Goal: Navigation & Orientation: Find specific page/section

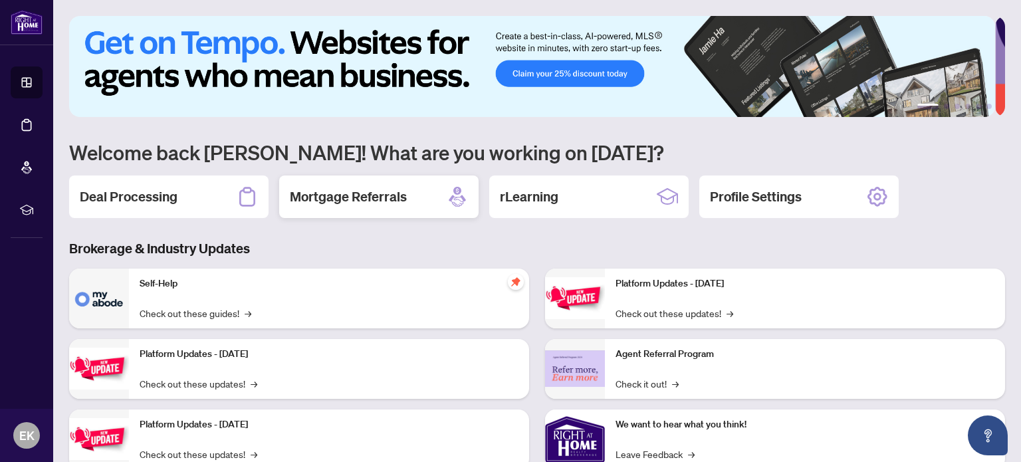
click at [327, 196] on h2 "Mortgage Referrals" at bounding box center [348, 196] width 117 height 19
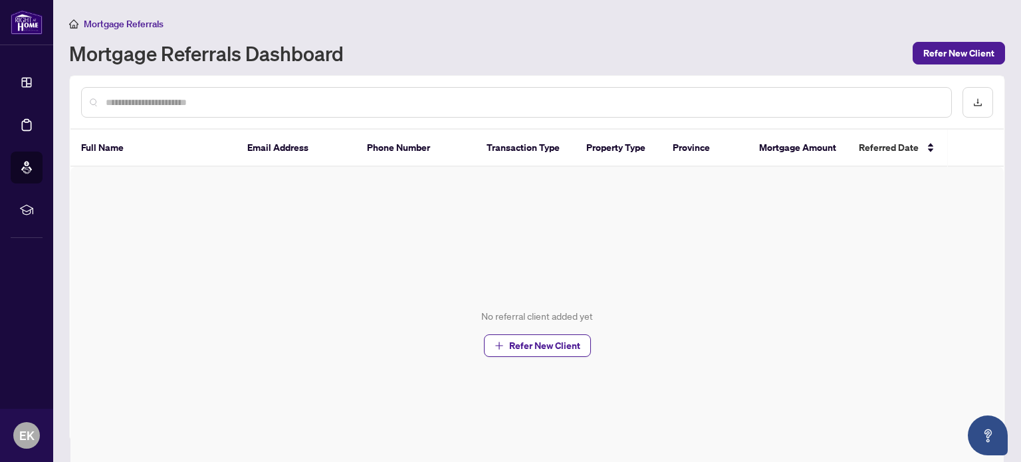
scroll to position [47, 0]
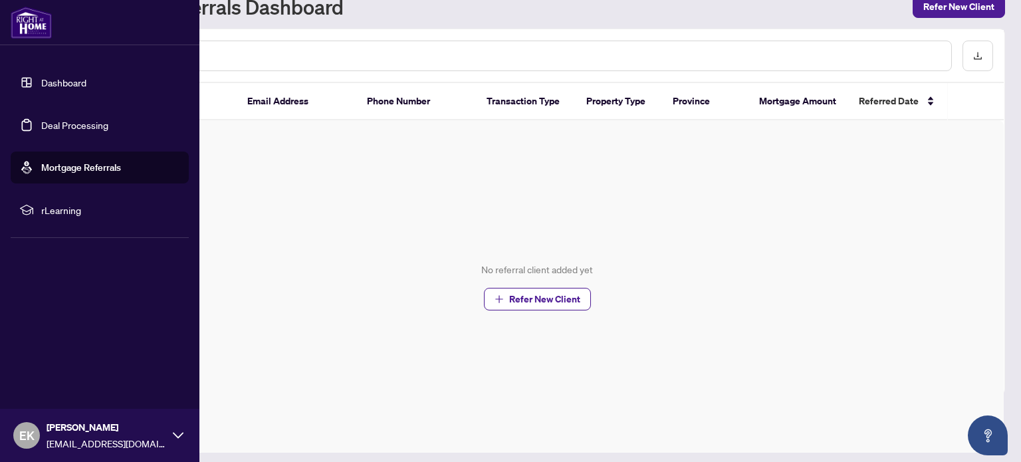
drag, startPoint x: 51, startPoint y: 84, endPoint x: 100, endPoint y: 114, distance: 57.5
click at [51, 84] on link "Dashboard" at bounding box center [63, 82] width 45 height 12
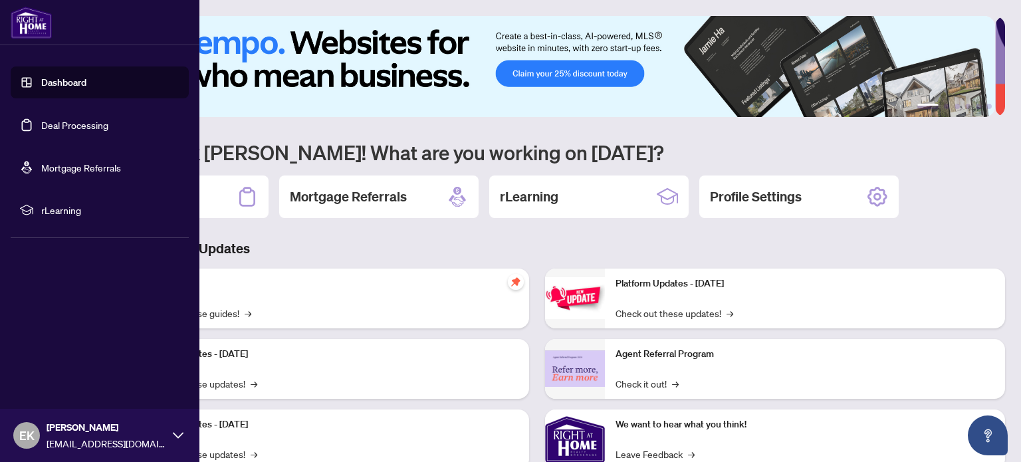
click at [62, 122] on link "Deal Processing" at bounding box center [74, 125] width 67 height 12
